Goal: Transaction & Acquisition: Download file/media

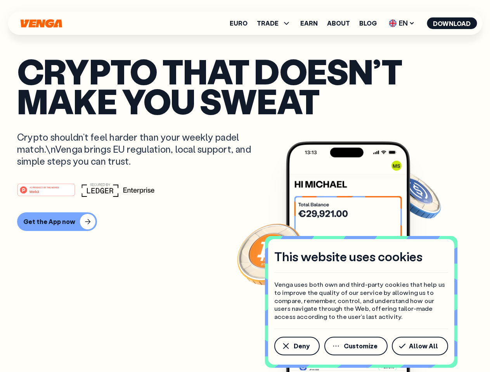
click at [245, 186] on div "#1 PRODUCT OF THE MONTH Web3" at bounding box center [245, 190] width 456 height 14
click at [296, 346] on span "Deny" at bounding box center [302, 346] width 16 height 6
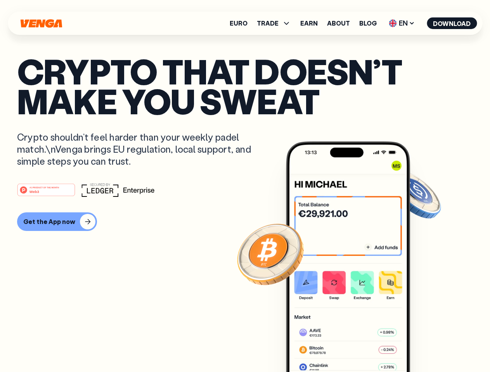
click at [357, 346] on img at bounding box center [348, 272] width 124 height 260
click at [421, 346] on article "Crypto that doesn’t make you sweat Crypto shouldn’t feel harder than your weekl…" at bounding box center [245, 201] width 456 height 291
click at [276, 23] on span "TRADE" at bounding box center [268, 23] width 22 height 6
click at [402, 23] on span "EN" at bounding box center [401, 23] width 31 height 12
click at [452, 23] on button "Download" at bounding box center [452, 23] width 50 height 12
